Goal: Task Accomplishment & Management: Manage account settings

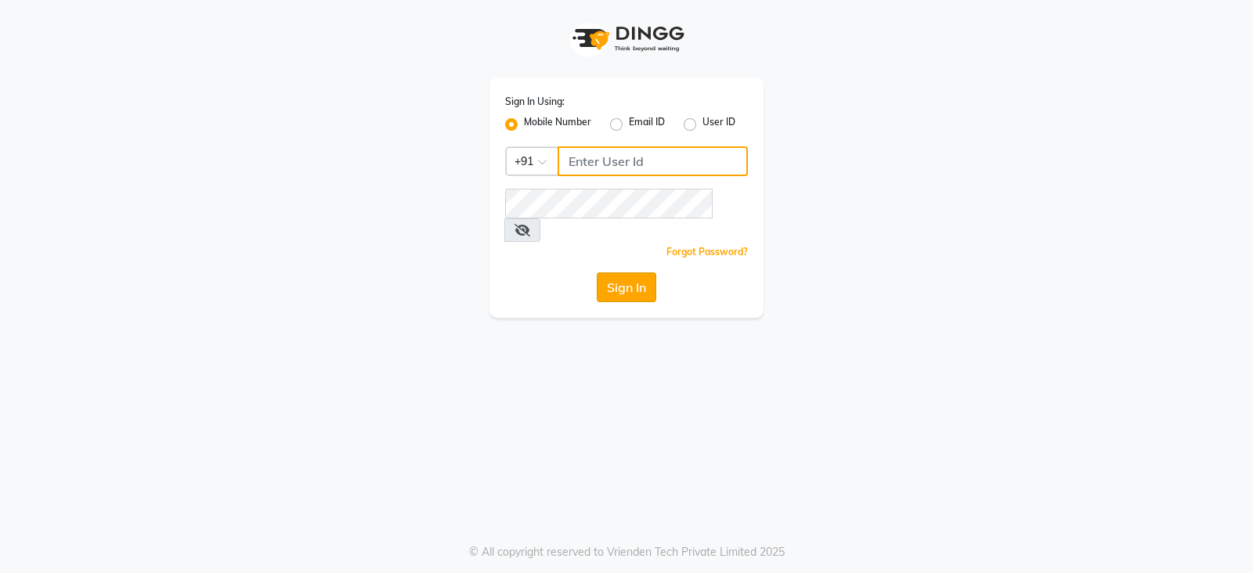
type input "8010545836"
click at [616, 273] on button "Sign In" at bounding box center [627, 288] width 60 height 30
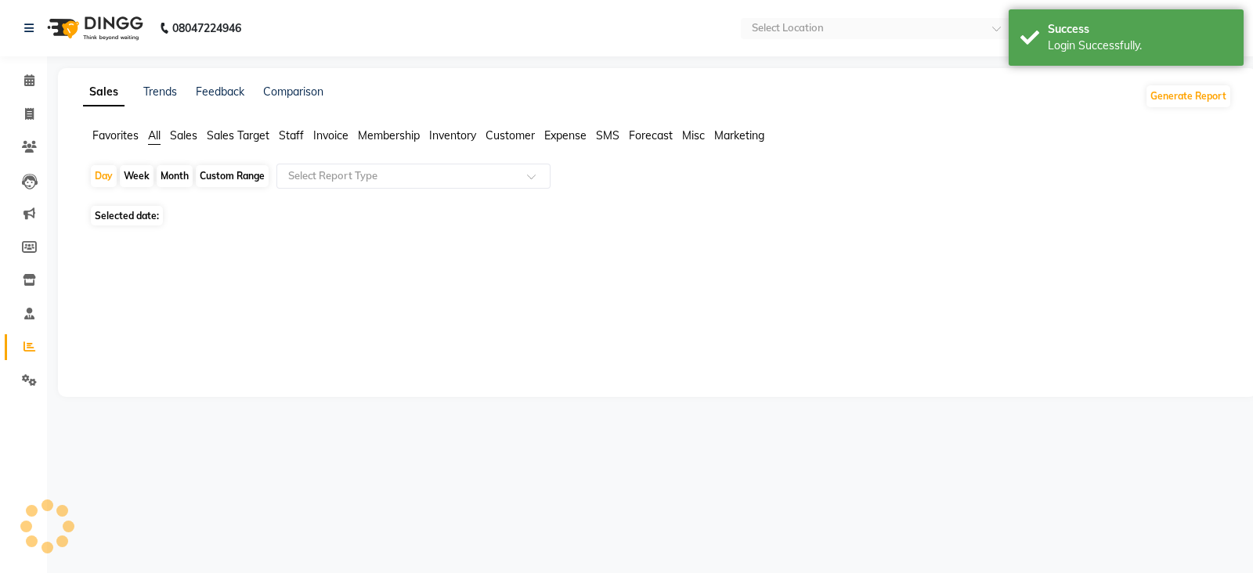
select select "en"
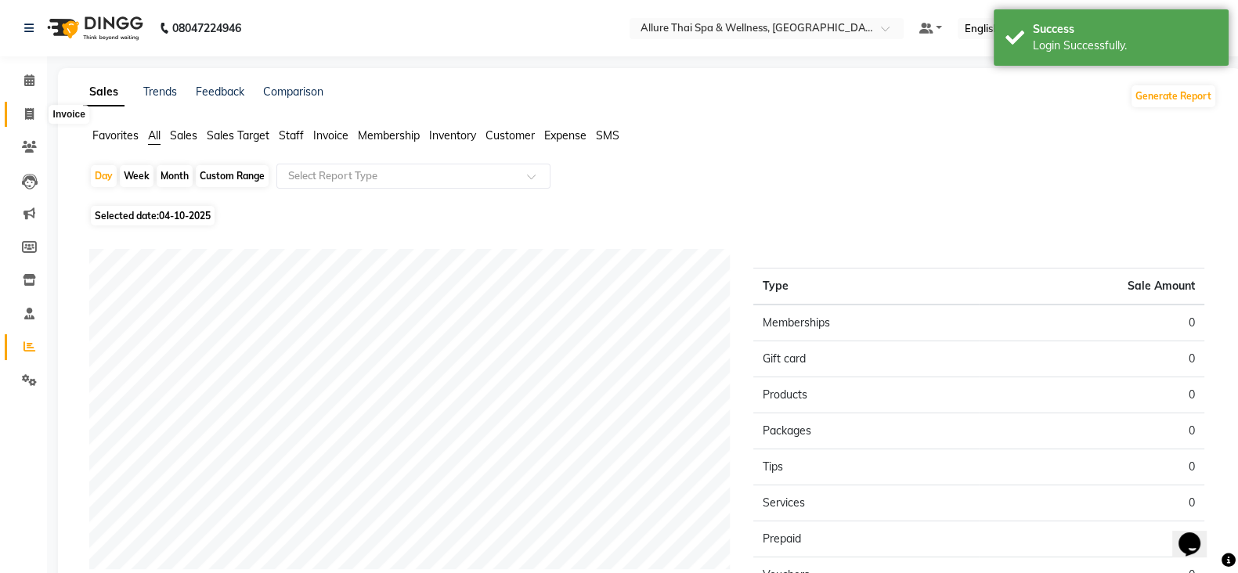
click at [26, 117] on icon at bounding box center [29, 114] width 9 height 12
select select "6826"
select select "service"
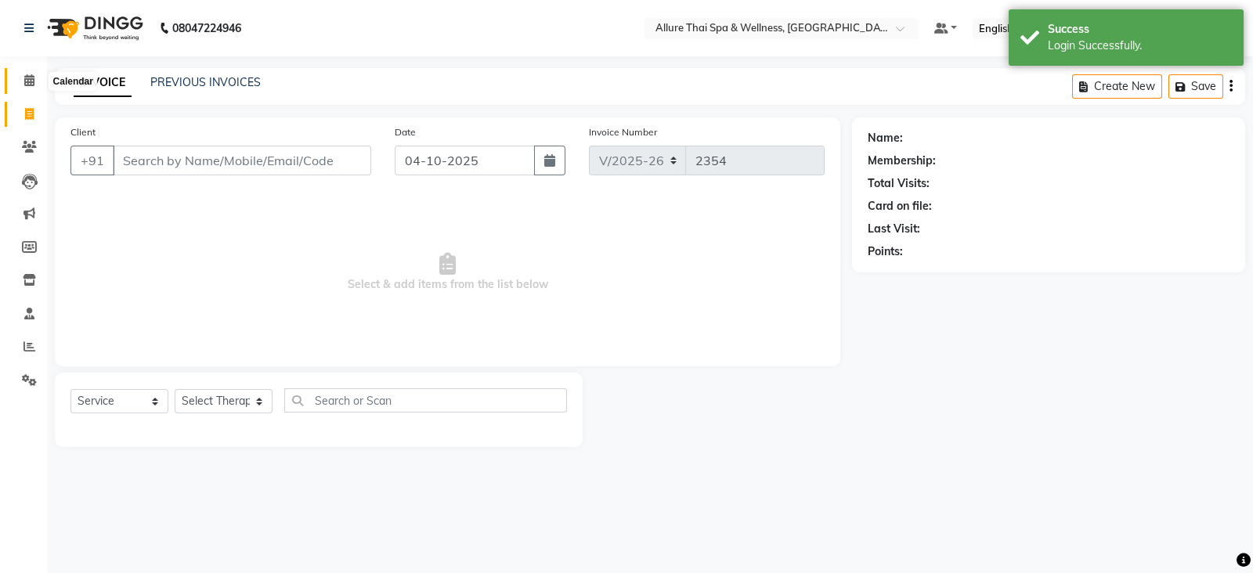
click at [37, 80] on span at bounding box center [29, 81] width 27 height 18
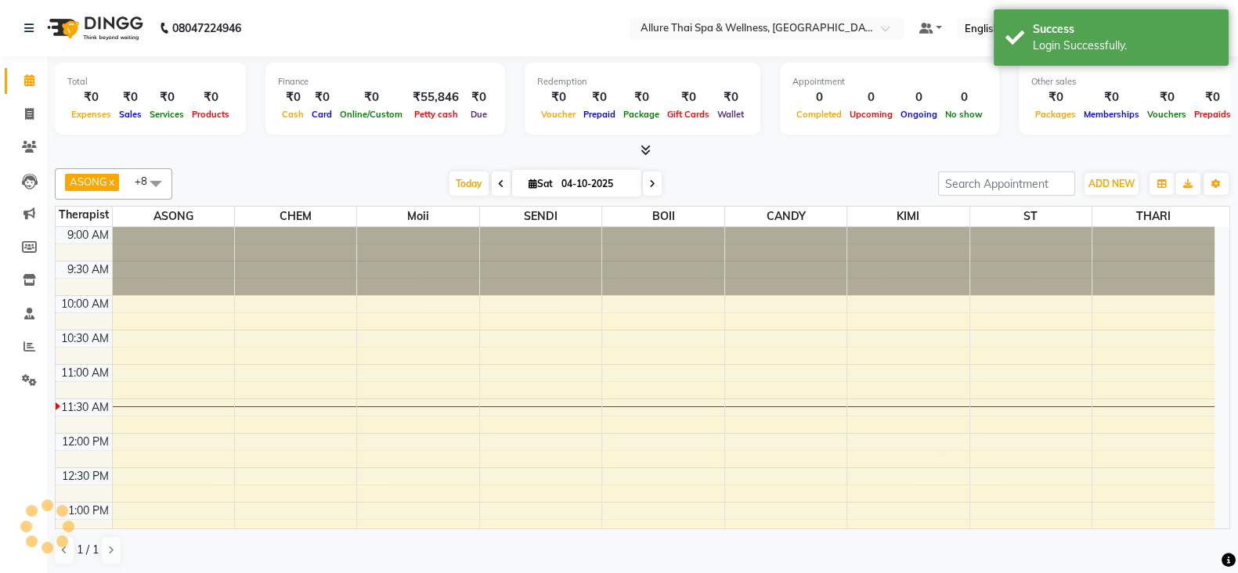
scroll to position [137, 0]
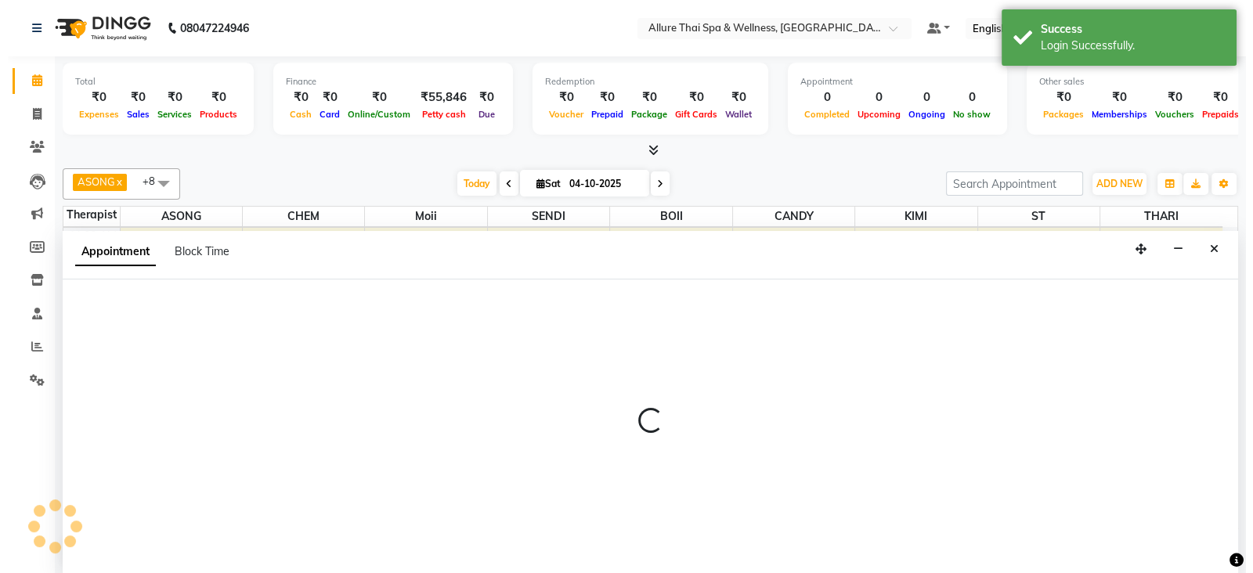
scroll to position [1, 0]
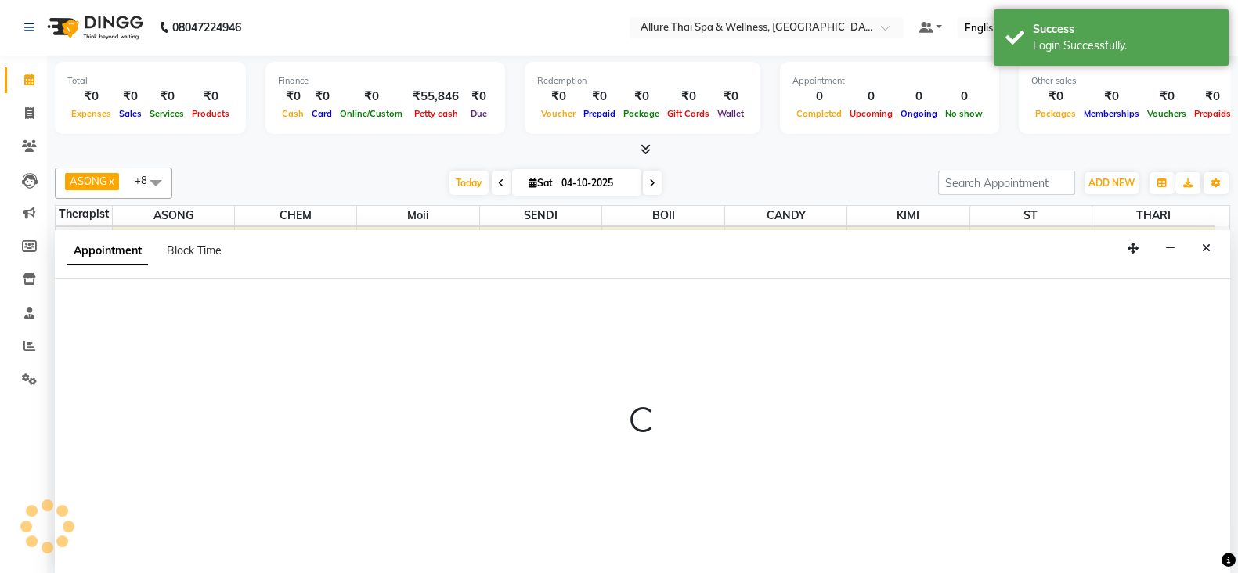
select select "74654"
select select "705"
select select "tentative"
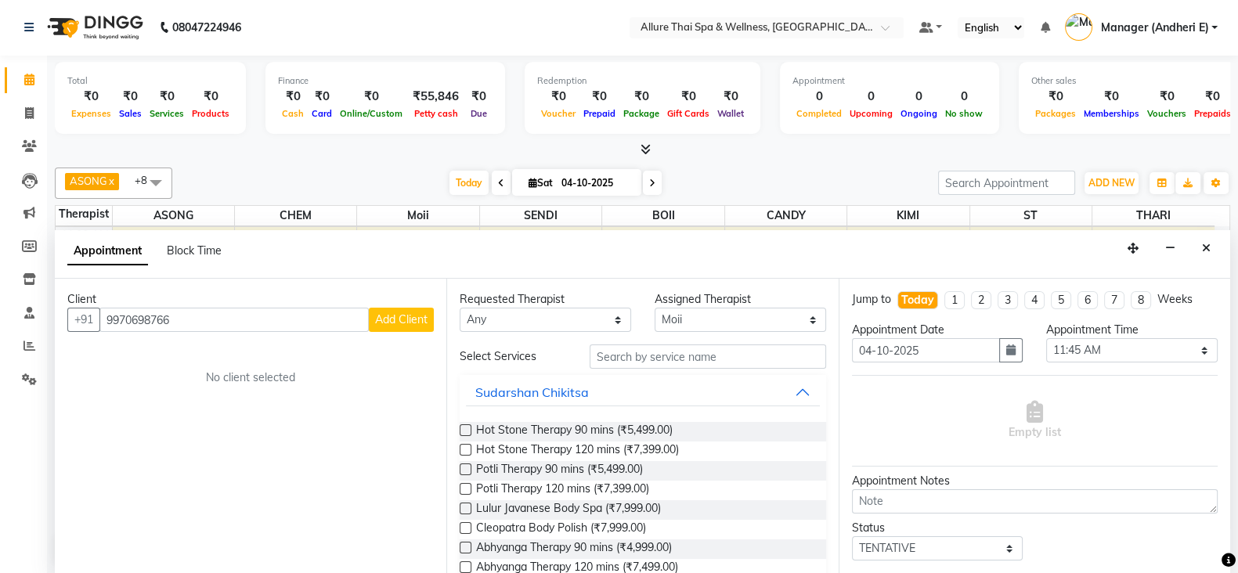
type input "9970698766"
click at [403, 327] on button "Add Client" at bounding box center [401, 320] width 65 height 24
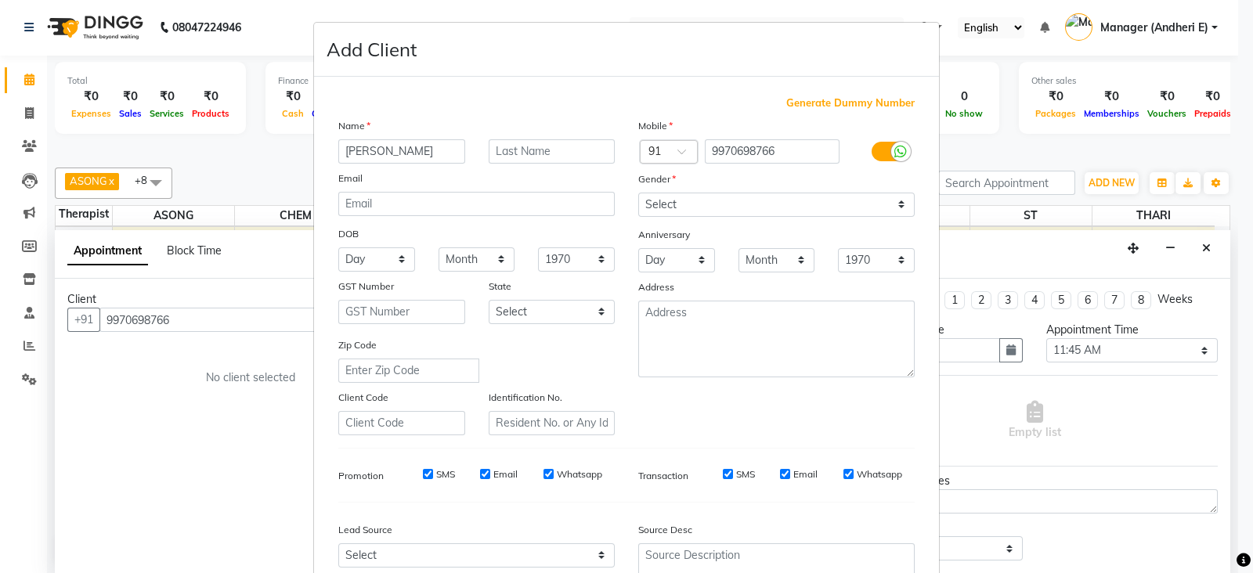
type input "[PERSON_NAME]"
click at [893, 209] on select "Select [DEMOGRAPHIC_DATA] [DEMOGRAPHIC_DATA] Other Prefer Not To Say" at bounding box center [776, 205] width 276 height 24
select select "[DEMOGRAPHIC_DATA]"
click at [638, 193] on select "Select [DEMOGRAPHIC_DATA] [DEMOGRAPHIC_DATA] Other Prefer Not To Say" at bounding box center [776, 205] width 276 height 24
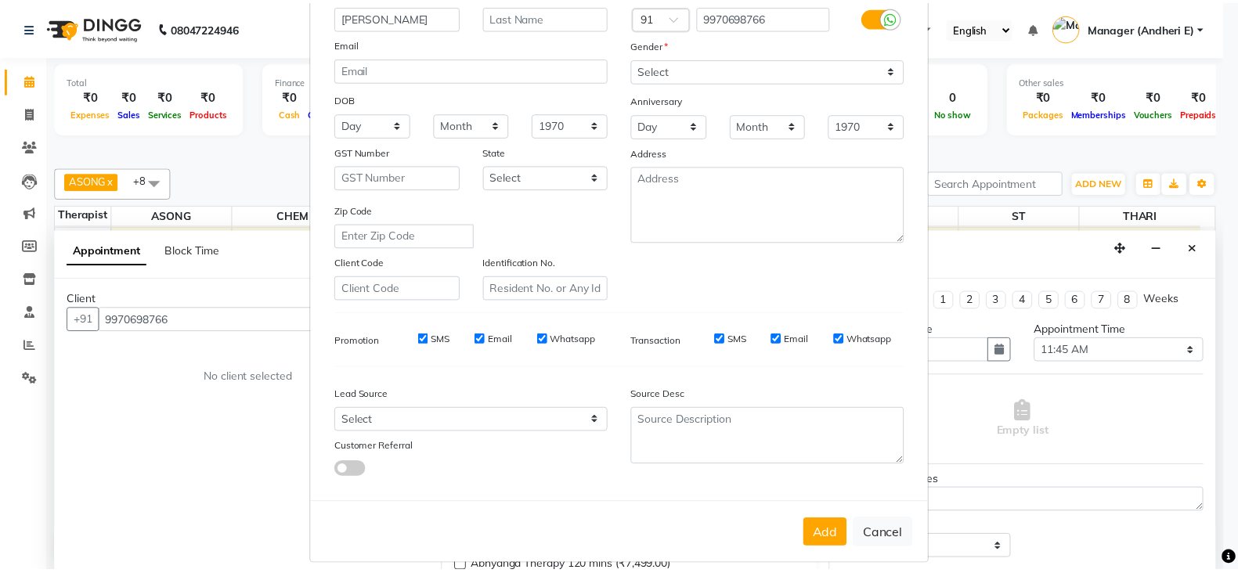
scroll to position [156, 0]
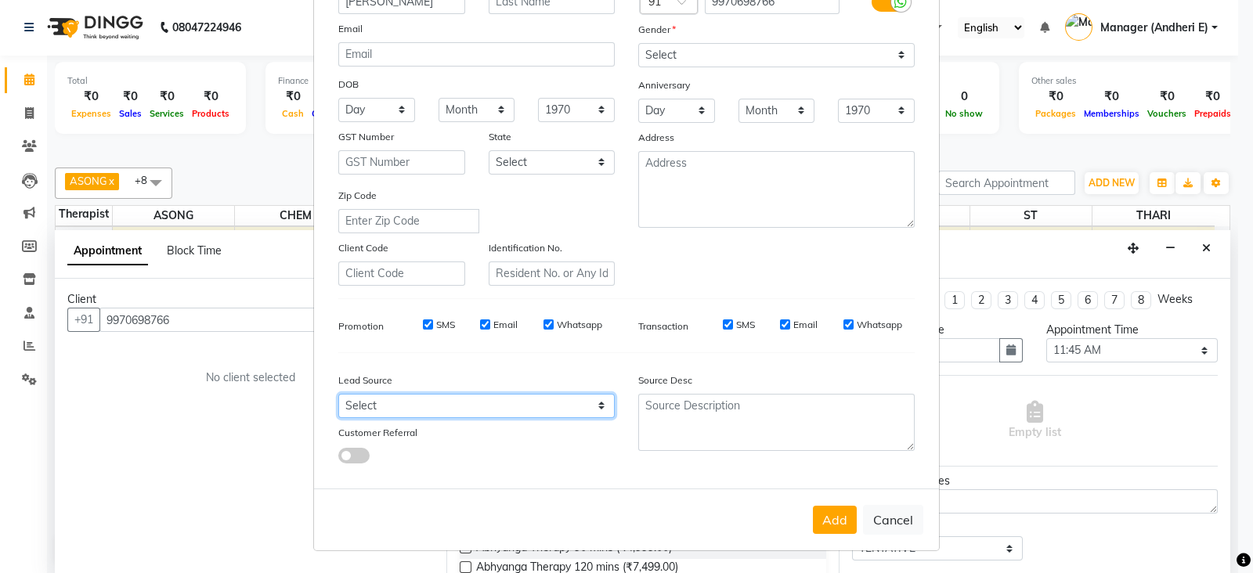
click at [594, 411] on select "Select Walk-in Referral Friend Advertisement Facebook JustDial Google Other Web…" at bounding box center [476, 406] width 276 height 24
select select "47850"
click at [338, 394] on select "Select Walk-in Referral Friend Advertisement Facebook JustDial Google Other Web…" at bounding box center [476, 406] width 276 height 24
click at [835, 524] on button "Add" at bounding box center [835, 520] width 44 height 28
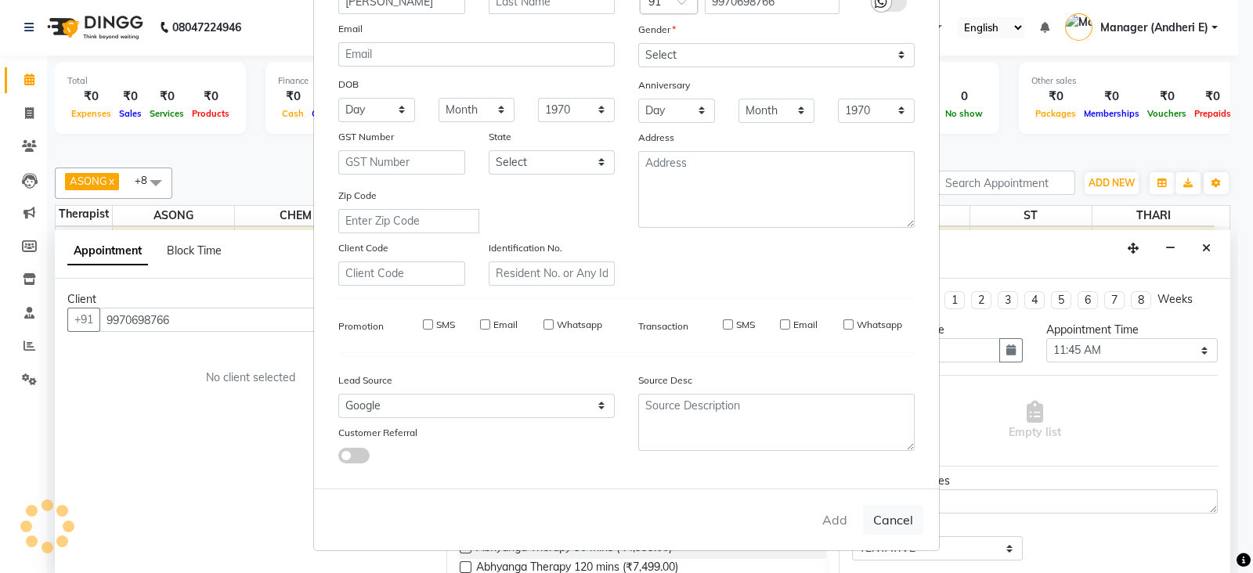
select select
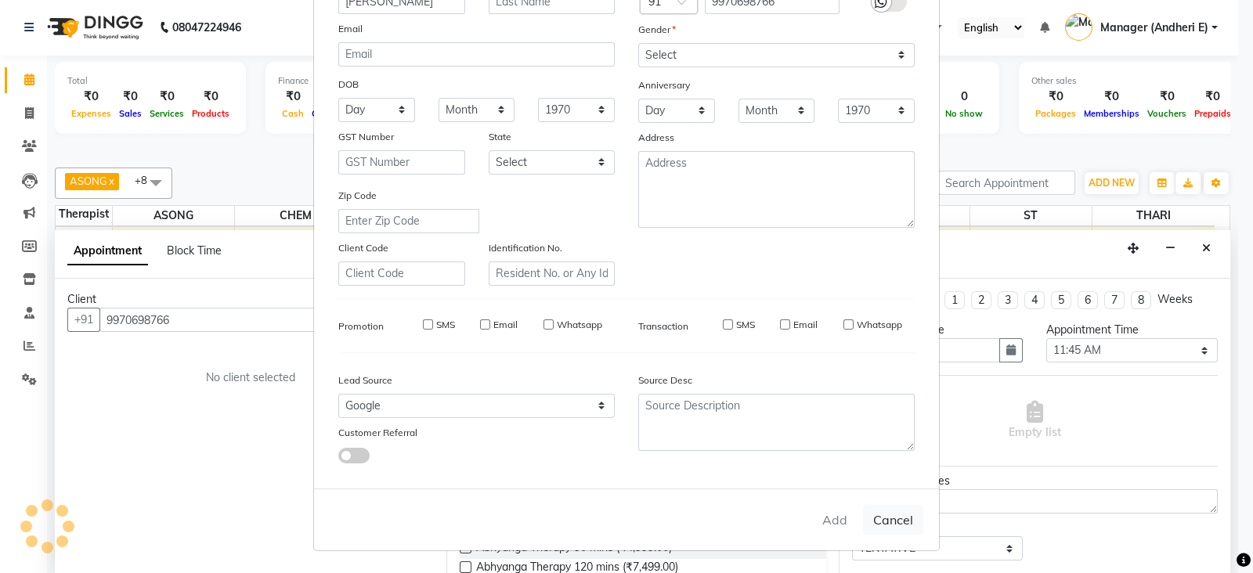
select select
checkbox input "false"
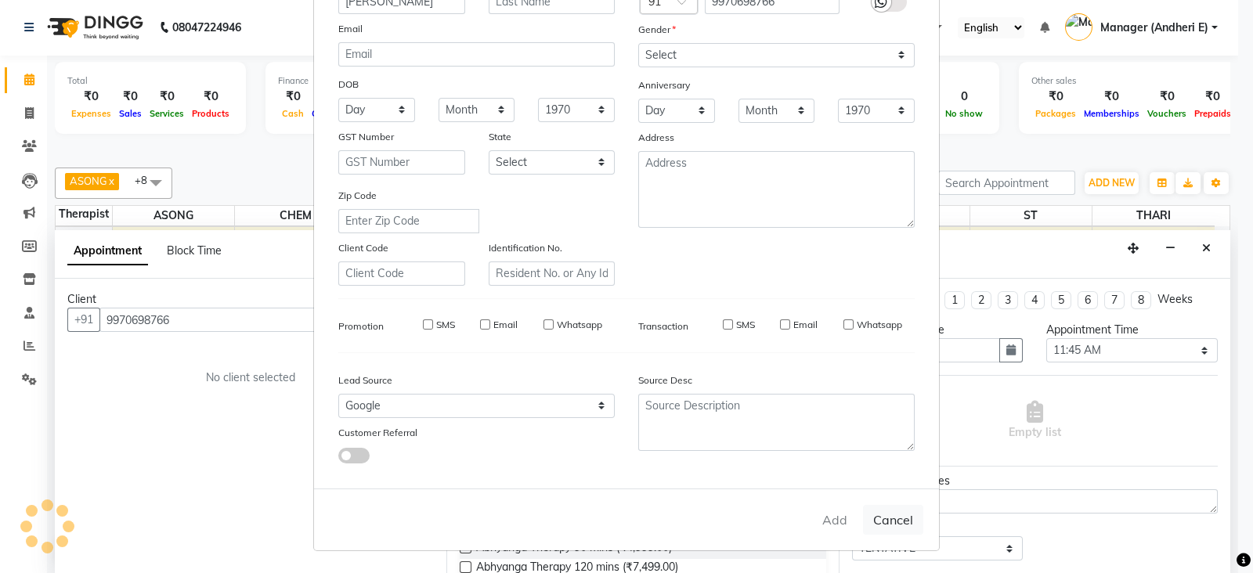
checkbox input "false"
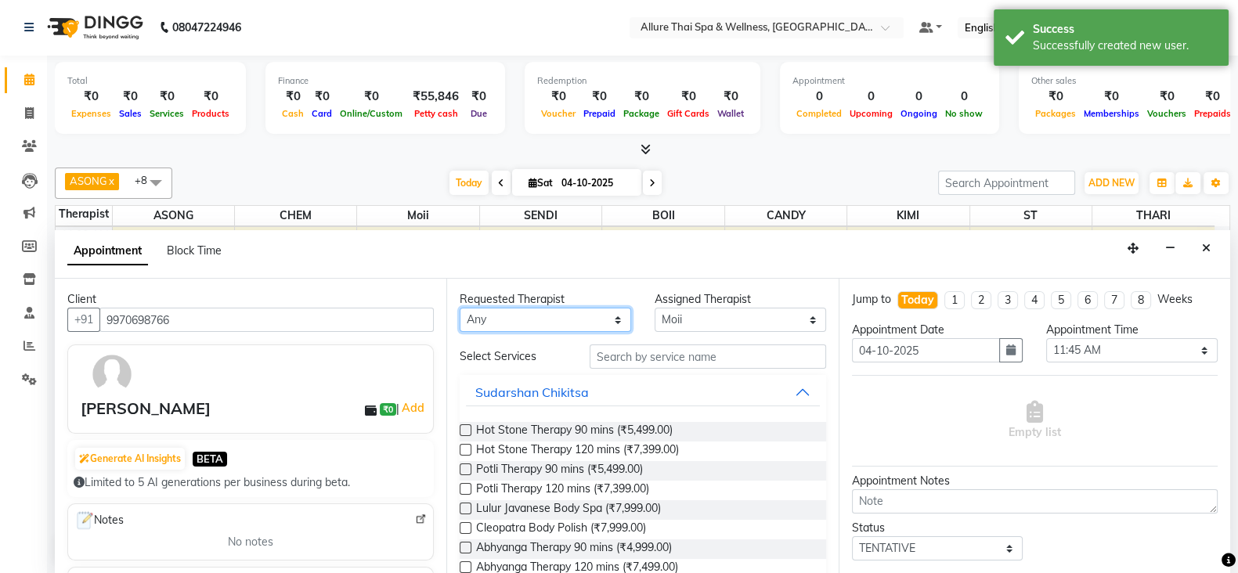
click at [613, 323] on select "Any ASONG [PERSON_NAME] BOII CANDY CHEM [PERSON_NAME] Moii SENDI ST THARI" at bounding box center [546, 320] width 172 height 24
select select "66693"
click at [460, 308] on select "Any ASONG [PERSON_NAME] BOII CANDY CHEM [PERSON_NAME] Moii SENDI ST THARI" at bounding box center [546, 320] width 172 height 24
select select "66693"
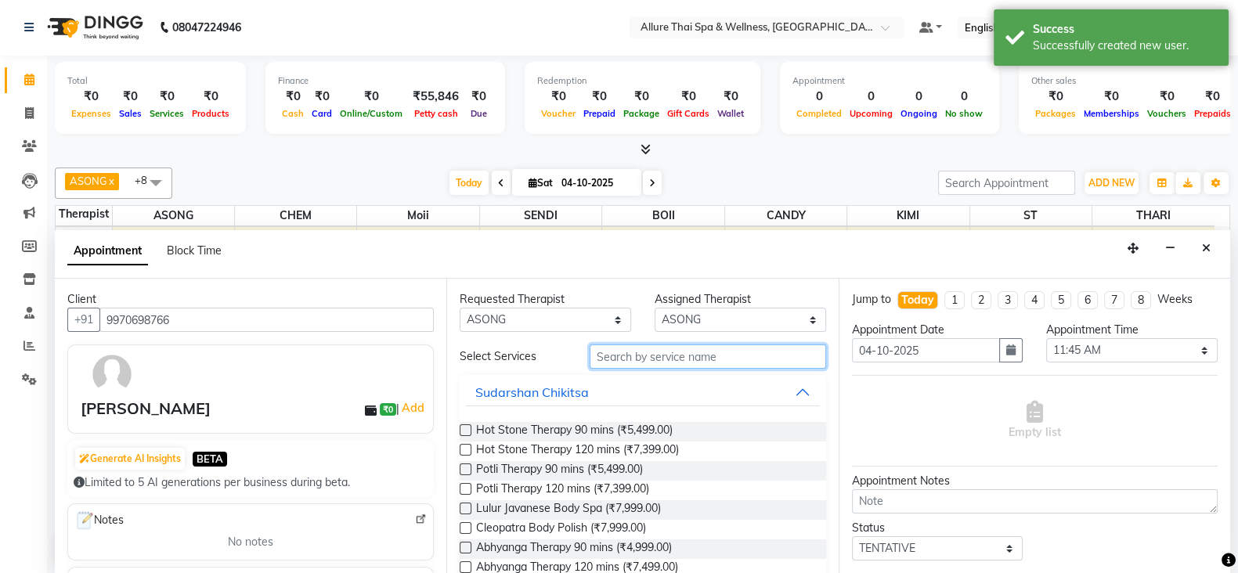
click at [700, 351] on input "text" at bounding box center [708, 357] width 237 height 24
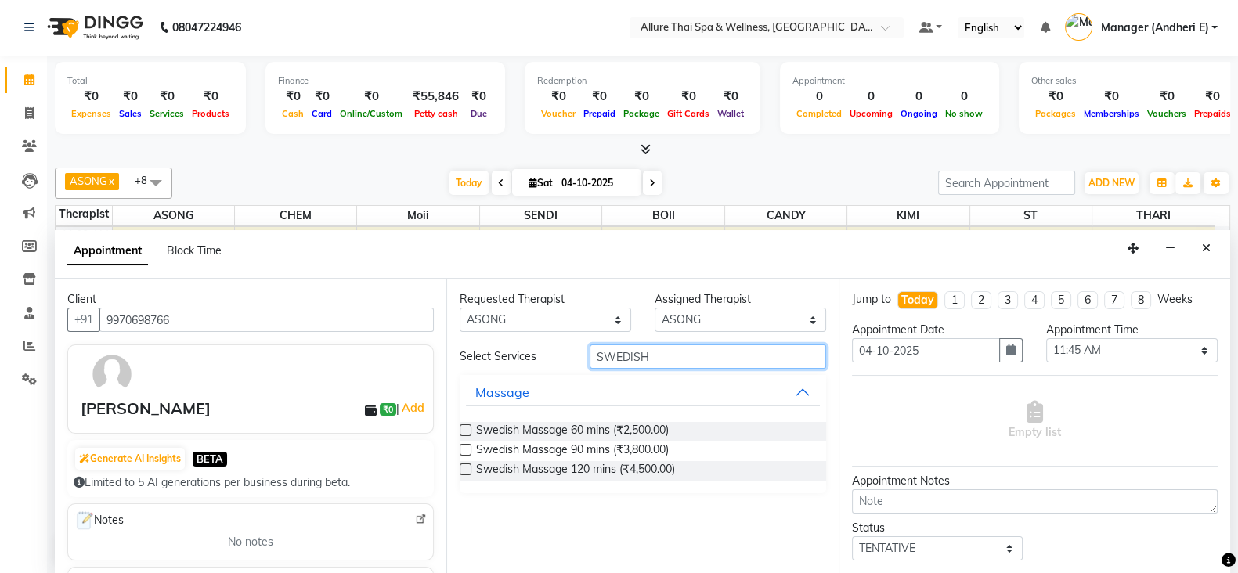
type input "SWEDISH"
click at [467, 427] on label at bounding box center [466, 430] width 12 height 12
click at [467, 427] on input "checkbox" at bounding box center [465, 432] width 10 height 10
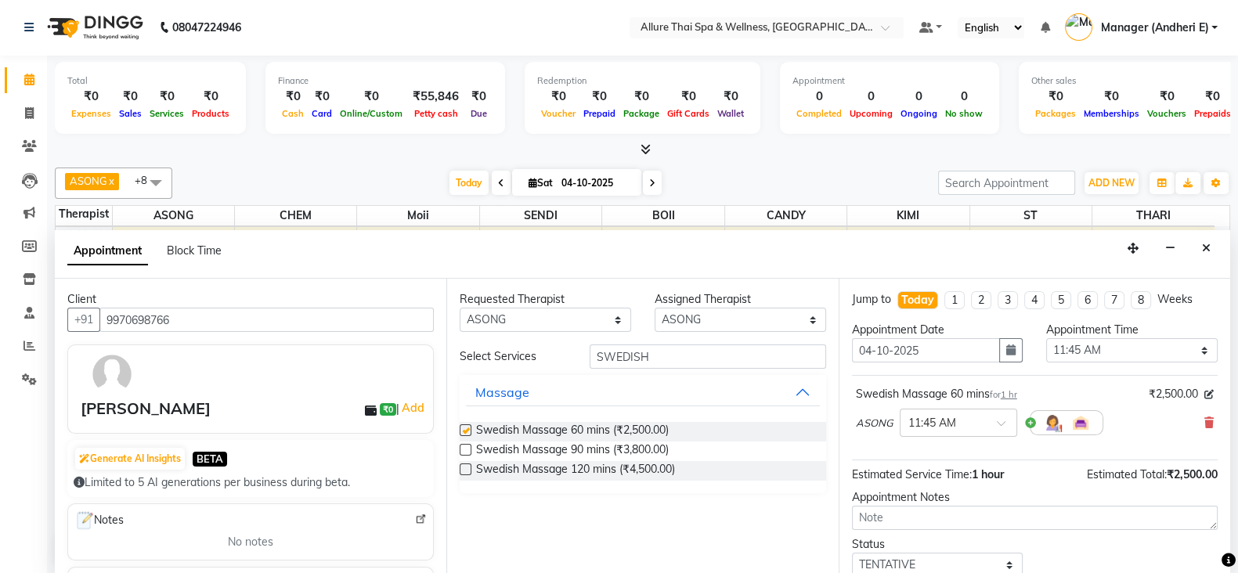
checkbox input "false"
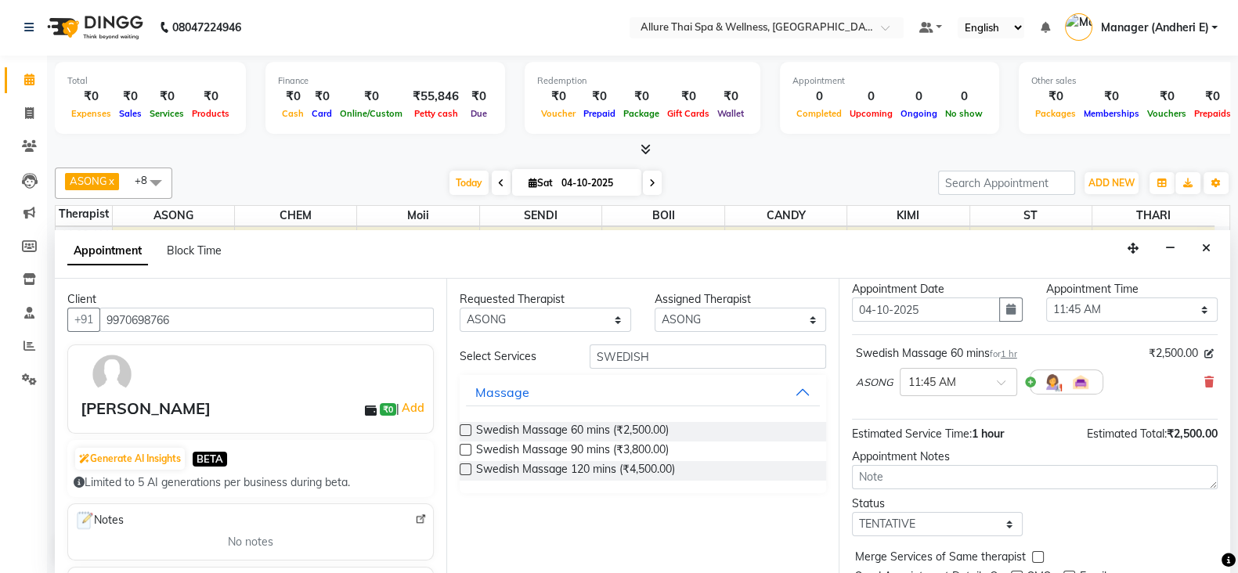
scroll to position [78, 0]
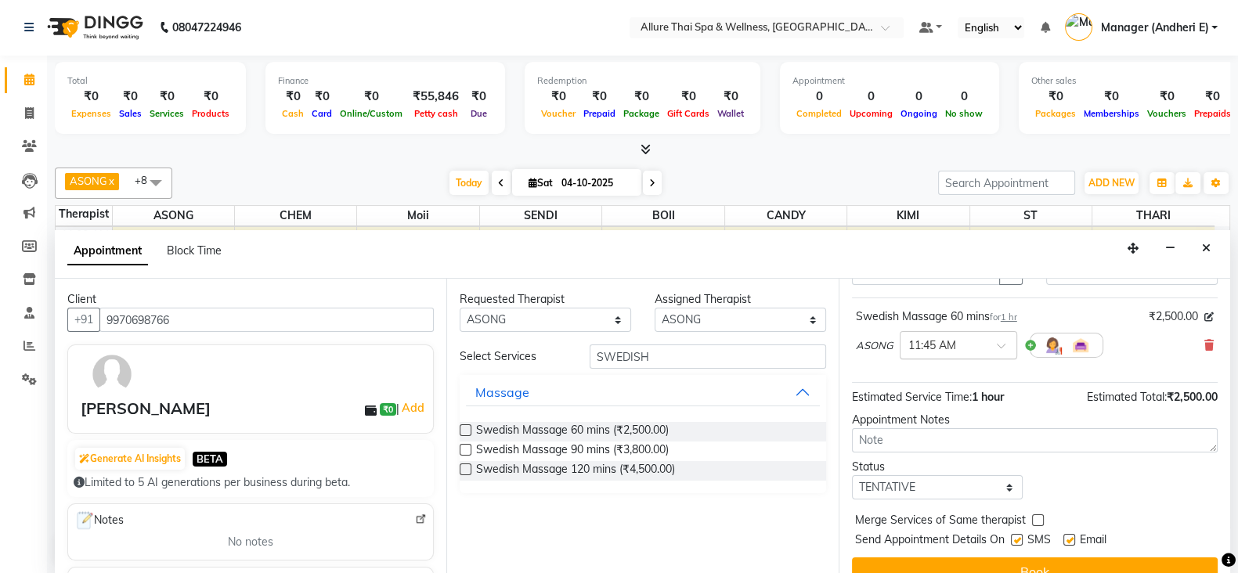
click at [1006, 349] on span at bounding box center [1007, 350] width 20 height 16
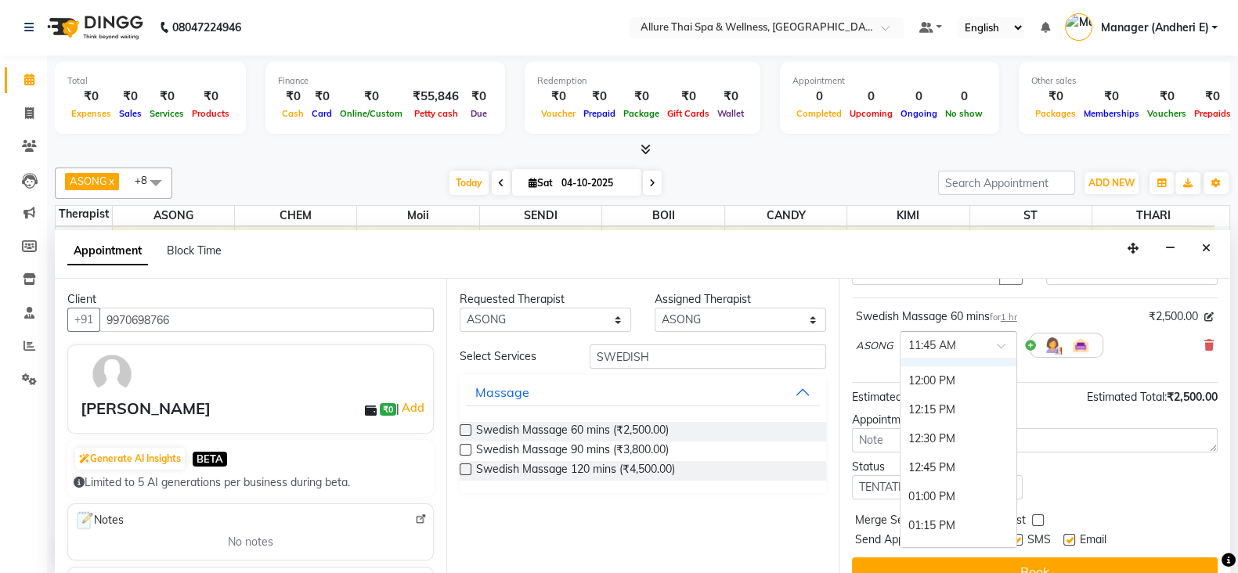
scroll to position [242, 0]
click at [941, 438] on div "12:45 PM" at bounding box center [959, 450] width 116 height 29
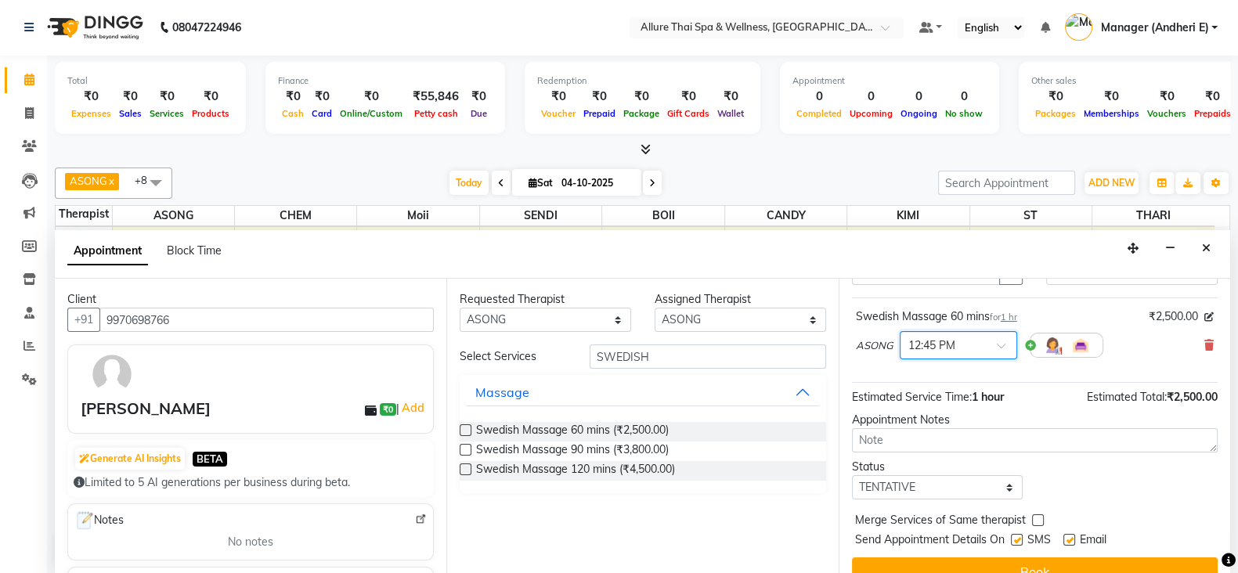
click at [997, 342] on span at bounding box center [1007, 350] width 20 height 16
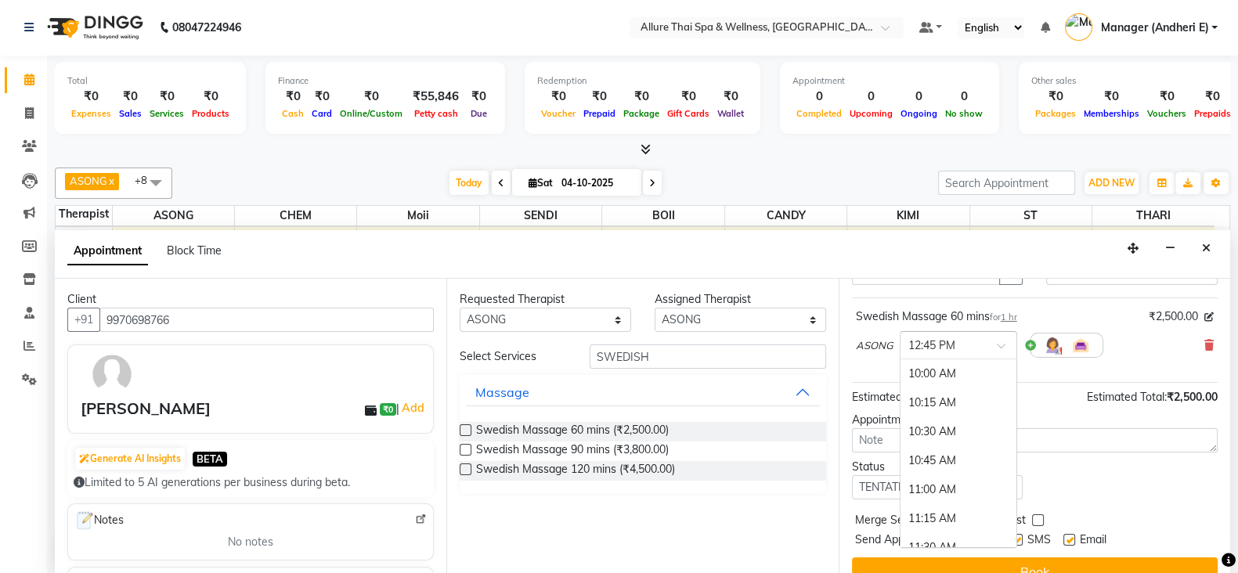
scroll to position [318, 0]
click at [940, 456] on div "01:30 PM" at bounding box center [959, 461] width 116 height 29
click at [999, 342] on span at bounding box center [1007, 350] width 20 height 16
click at [1009, 546] on div "Send Appointment Details On SMS Email" at bounding box center [1036, 542] width 363 height 20
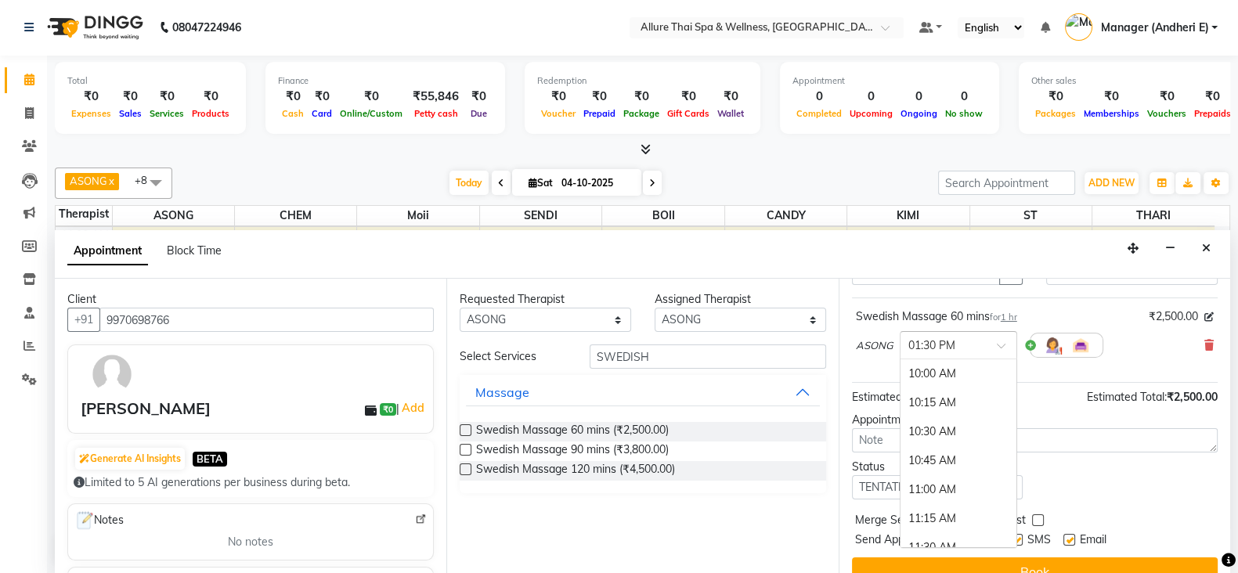
click at [991, 339] on div at bounding box center [959, 344] width 116 height 16
click at [944, 474] on div "11:45 AM" at bounding box center [959, 471] width 116 height 29
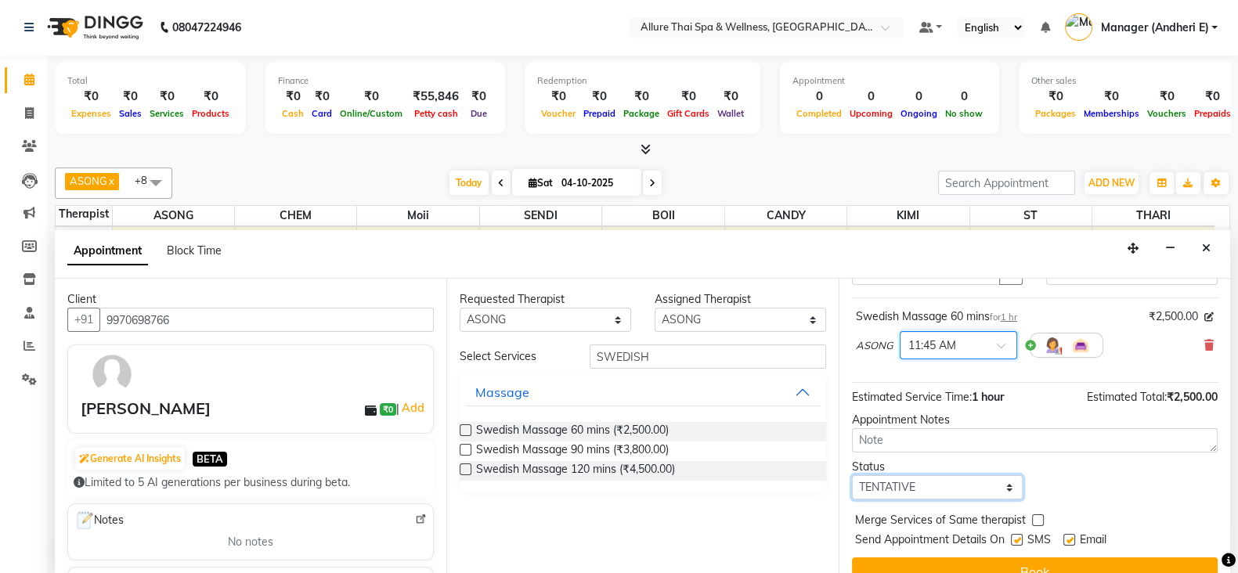
drag, startPoint x: 1005, startPoint y: 493, endPoint x: 1007, endPoint y: 481, distance: 12.7
click at [1005, 493] on select "Select TENTATIVE CONFIRM CHECK-IN UPCOMING" at bounding box center [938, 487] width 172 height 24
select select "check-in"
click at [852, 475] on select "Select TENTATIVE CONFIRM CHECK-IN UPCOMING" at bounding box center [938, 487] width 172 height 24
click at [1022, 534] on label at bounding box center [1017, 540] width 12 height 12
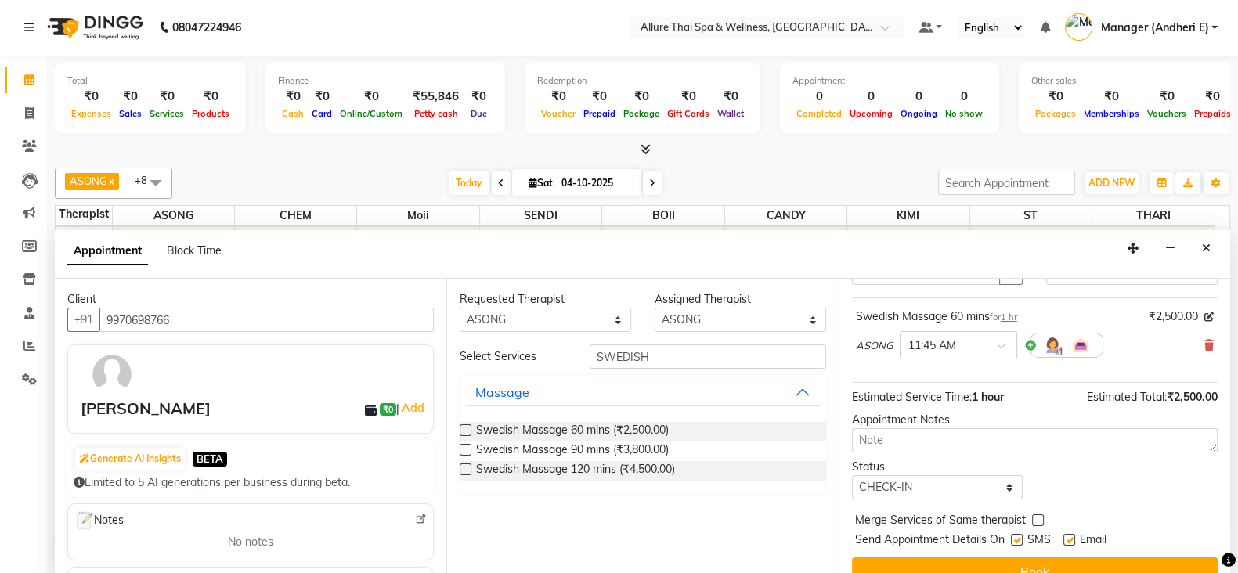
click at [1021, 536] on input "checkbox" at bounding box center [1016, 541] width 10 height 10
checkbox input "false"
click at [1064, 535] on label at bounding box center [1070, 540] width 12 height 12
click at [1064, 536] on input "checkbox" at bounding box center [1069, 541] width 10 height 10
checkbox input "false"
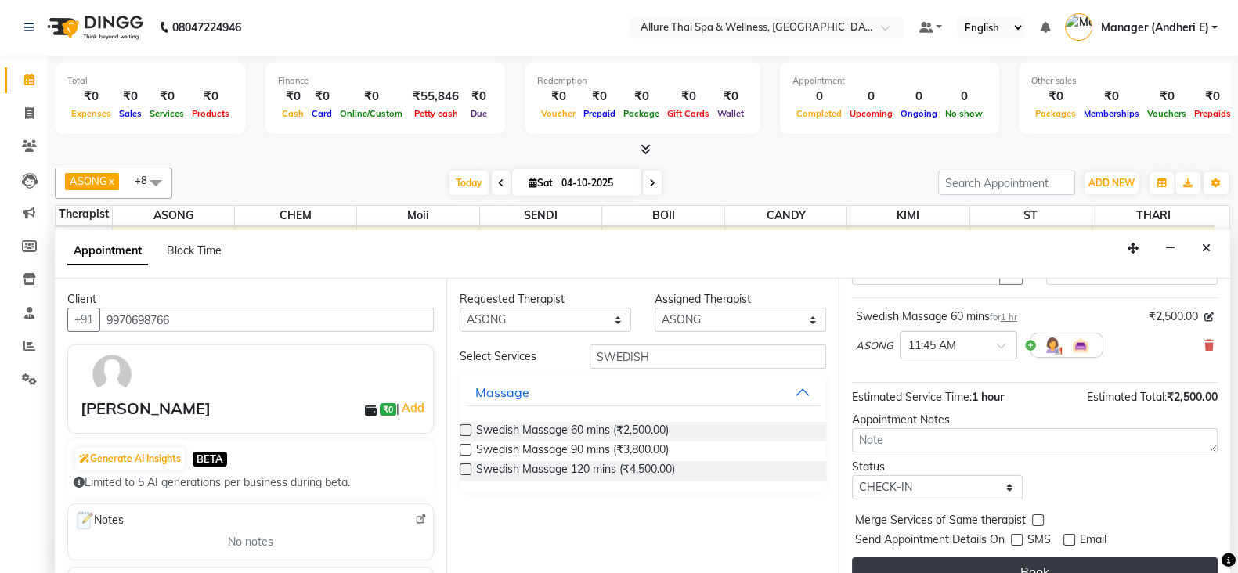
click at [1107, 558] on button "Book" at bounding box center [1035, 572] width 366 height 28
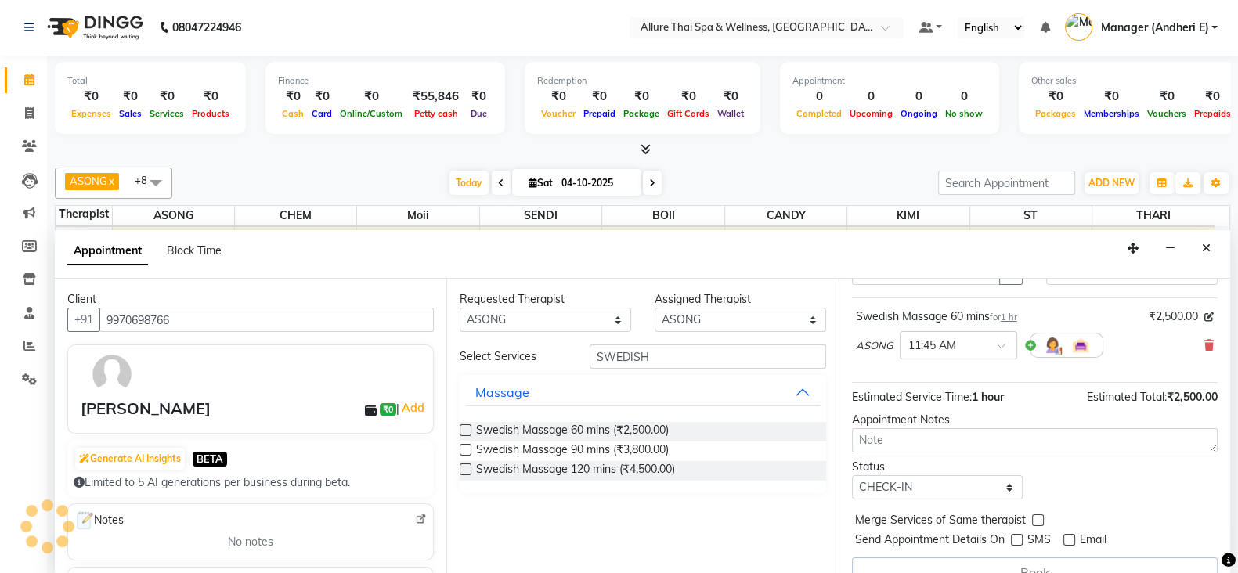
scroll to position [0, 0]
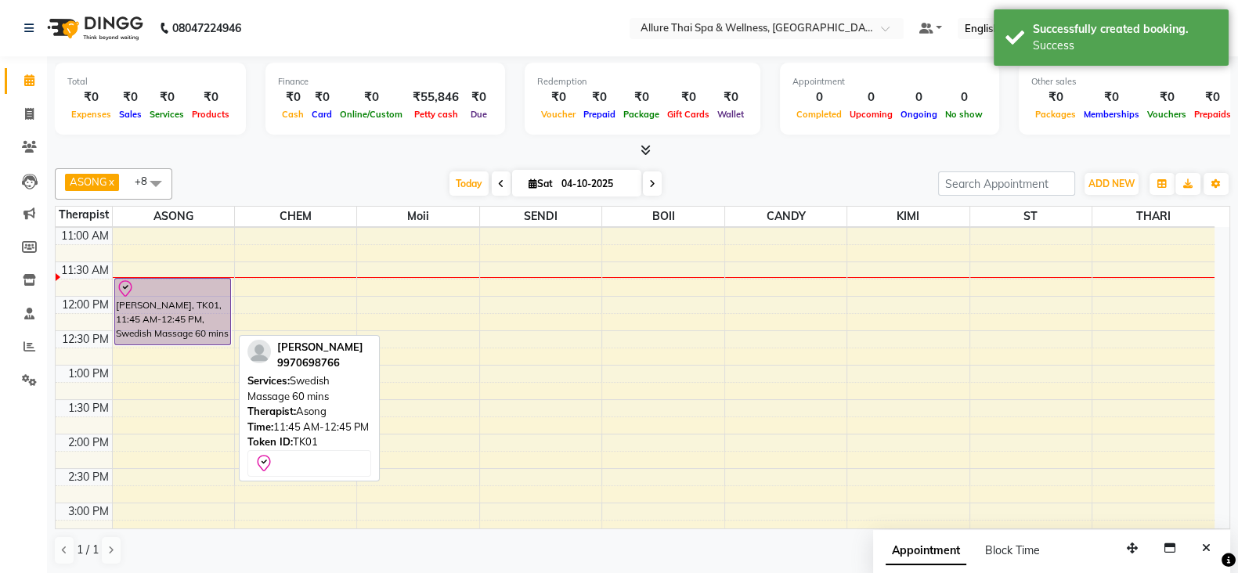
click at [200, 293] on div at bounding box center [173, 289] width 114 height 19
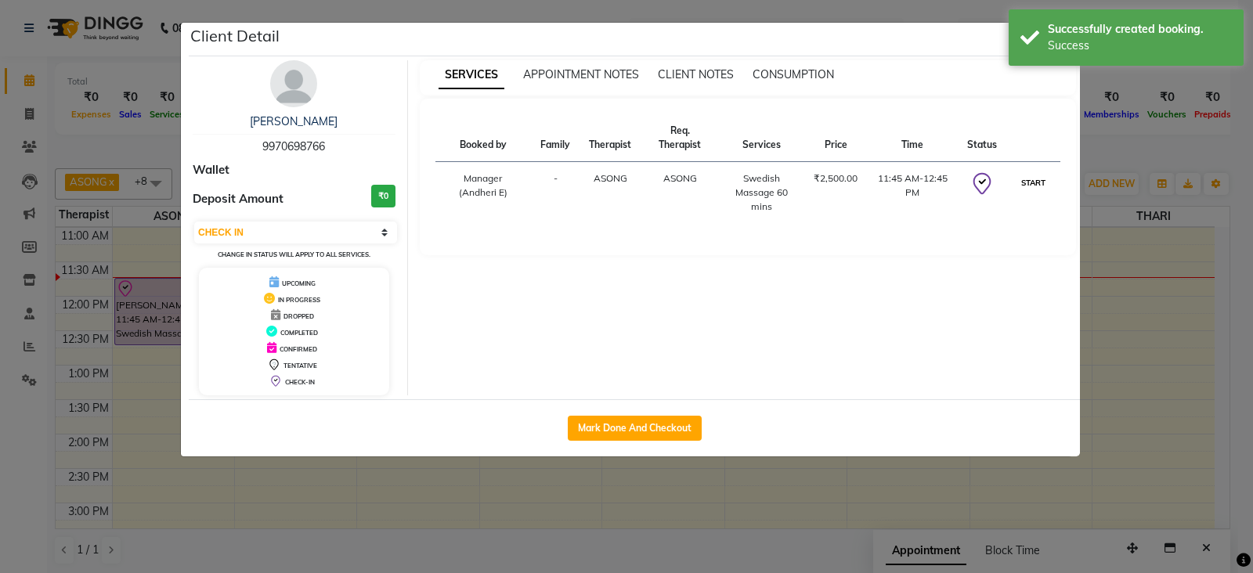
click at [1028, 187] on button "START" at bounding box center [1033, 183] width 32 height 20
select select "1"
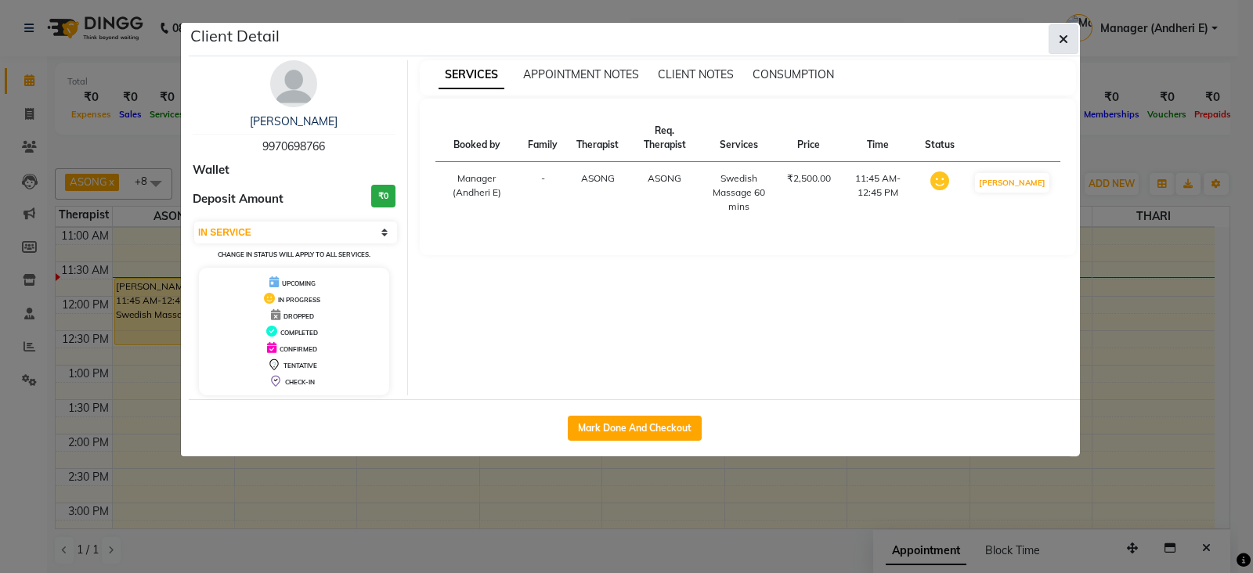
click at [1061, 31] on button "button" at bounding box center [1064, 39] width 30 height 30
